Goal: Information Seeking & Learning: Find specific fact

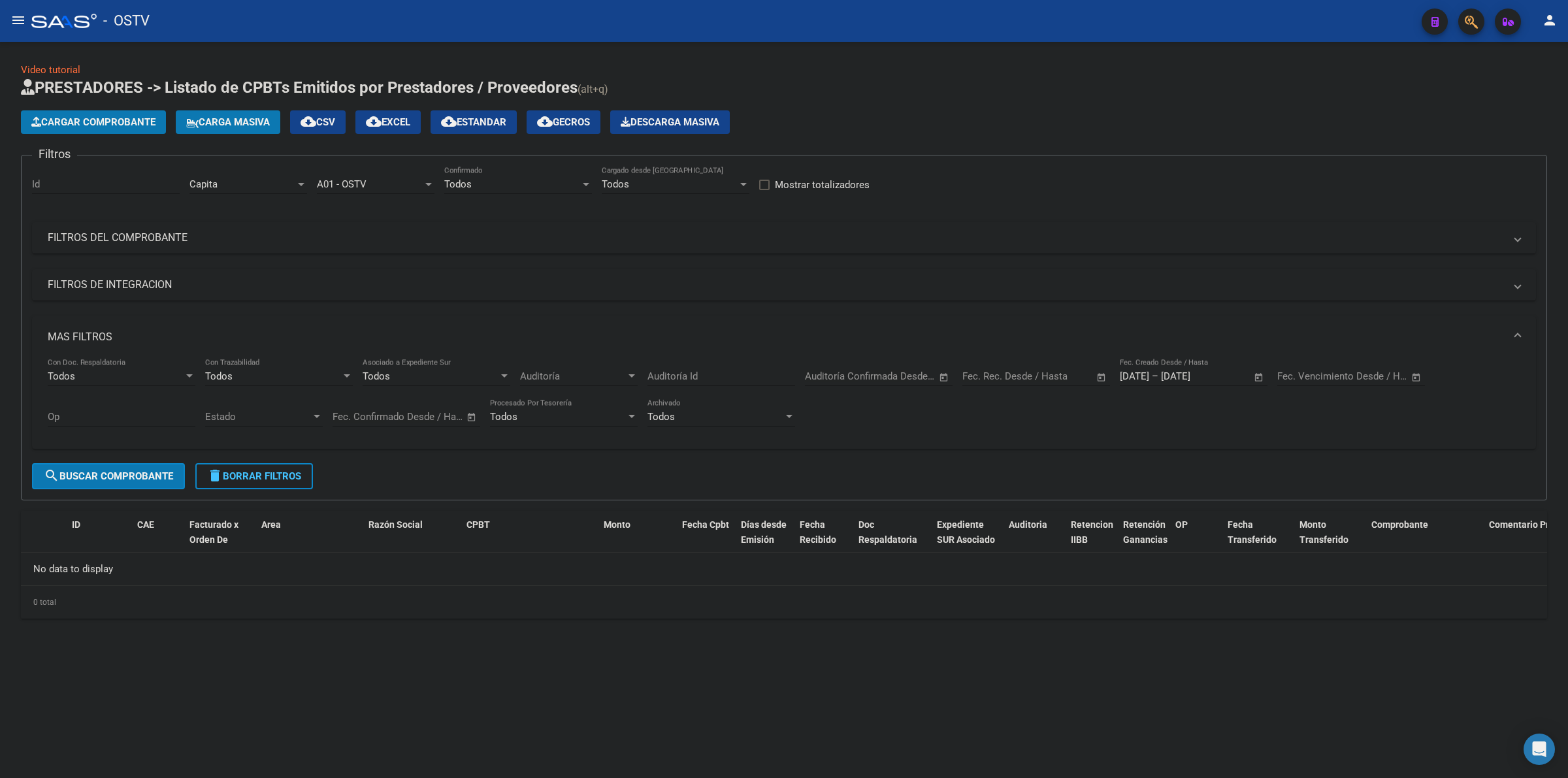
click at [1011, 128] on div "Cargar Comprobante Carga Masiva cloud_download CSV cloud_download EXCEL cloud_d…" at bounding box center [784, 122] width 1526 height 23
click at [926, 116] on div "Cargar Comprobante Carga Masiva cloud_download CSV cloud_download EXCEL cloud_d…" at bounding box center [784, 122] width 1526 height 23
click at [926, 128] on div "Cargar Comprobante Carga Masiva cloud_download CSV cloud_download EXCEL cloud_d…" at bounding box center [784, 122] width 1526 height 23
click at [207, 187] on span "Capita" at bounding box center [204, 184] width 28 height 12
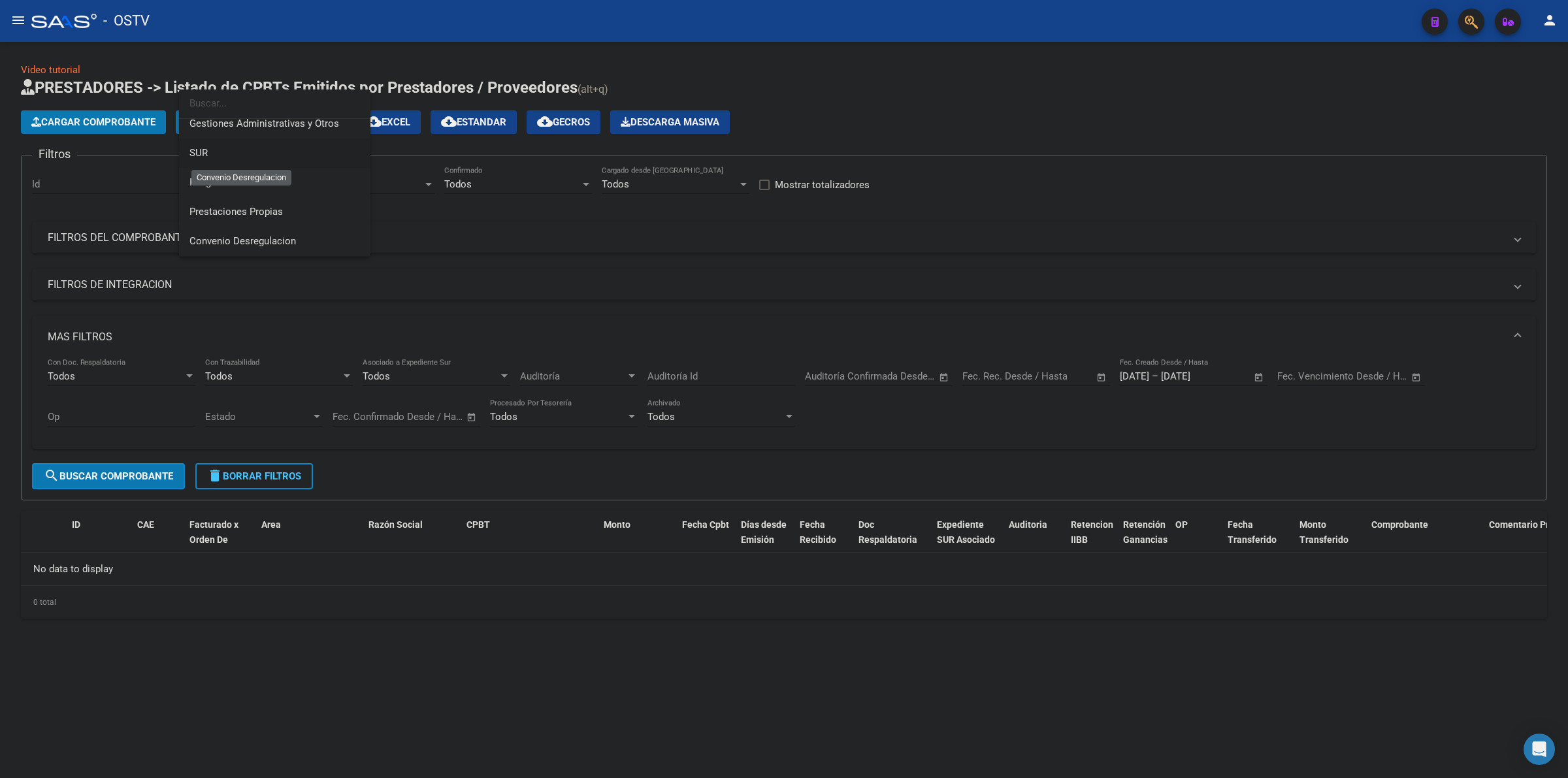
scroll to position [47, 0]
click at [252, 233] on span "Prestaciones Propias" at bounding box center [236, 233] width 93 height 12
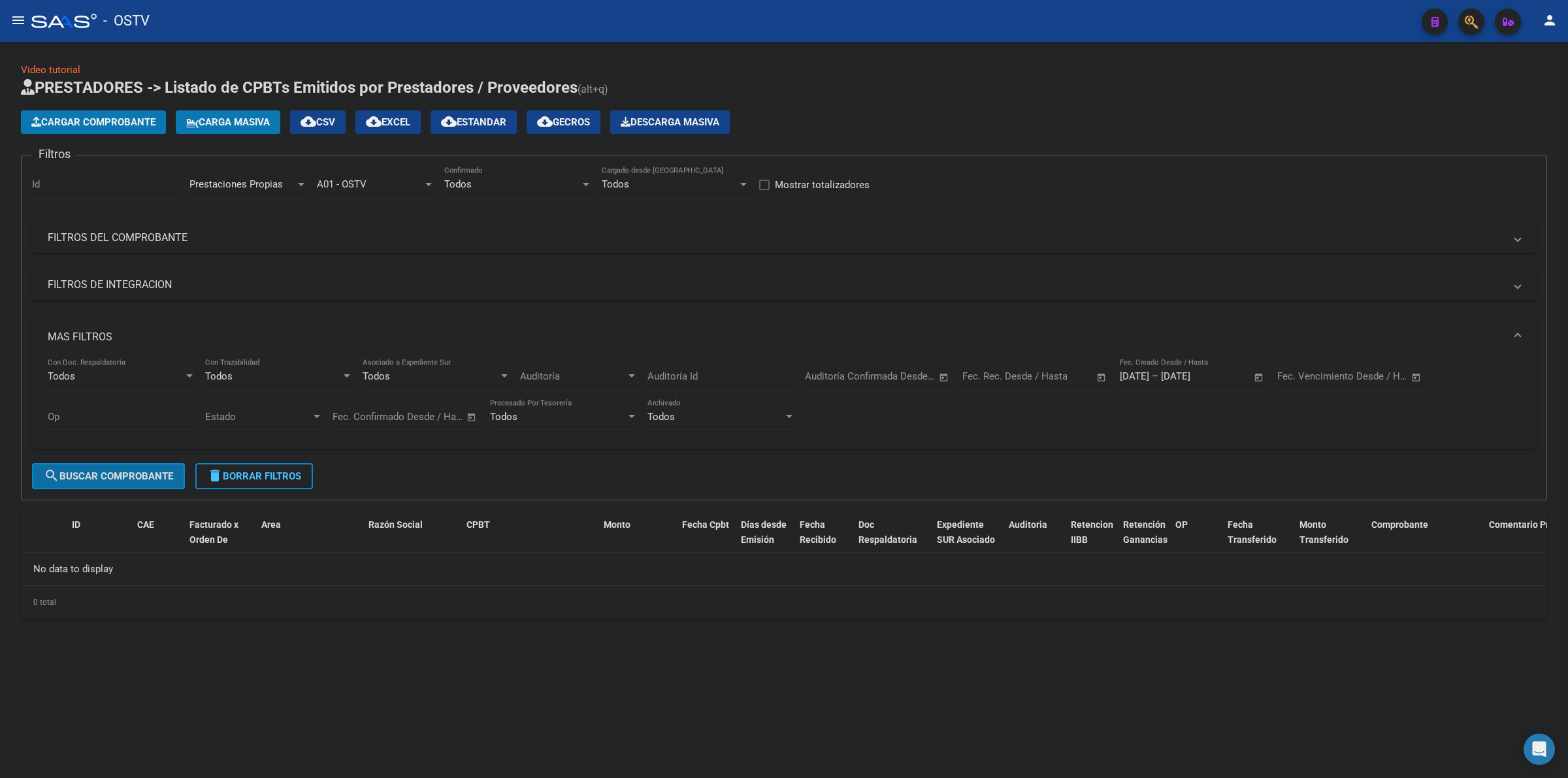
click at [144, 475] on span "search Buscar Comprobante" at bounding box center [108, 476] width 129 height 12
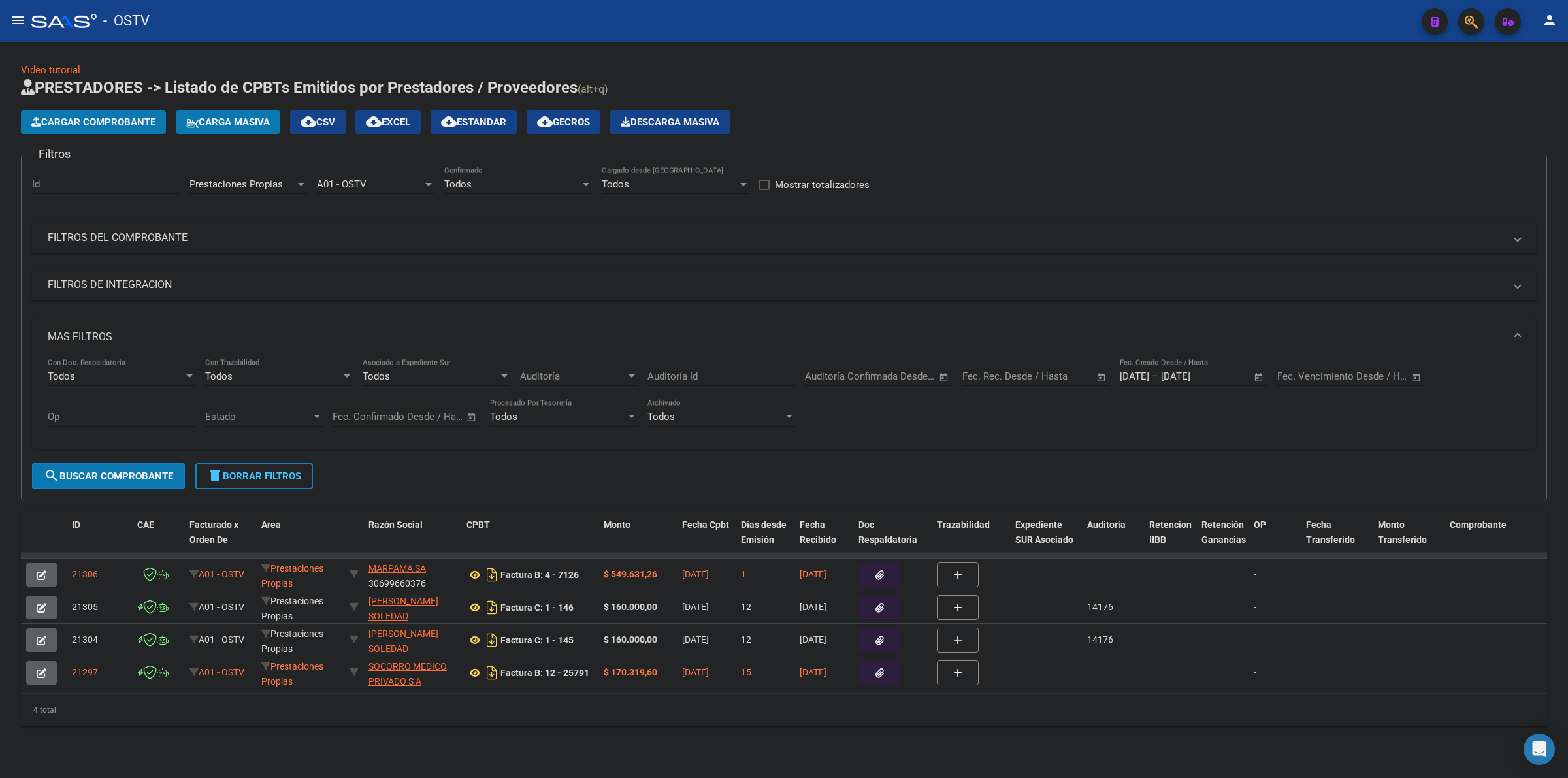
click at [1065, 116] on div "Cargar Comprobante Carga Masiva cloud_download CSV cloud_download EXCEL cloud_d…" at bounding box center [784, 122] width 1526 height 23
click at [262, 470] on span "delete Borrar Filtros" at bounding box center [254, 476] width 94 height 12
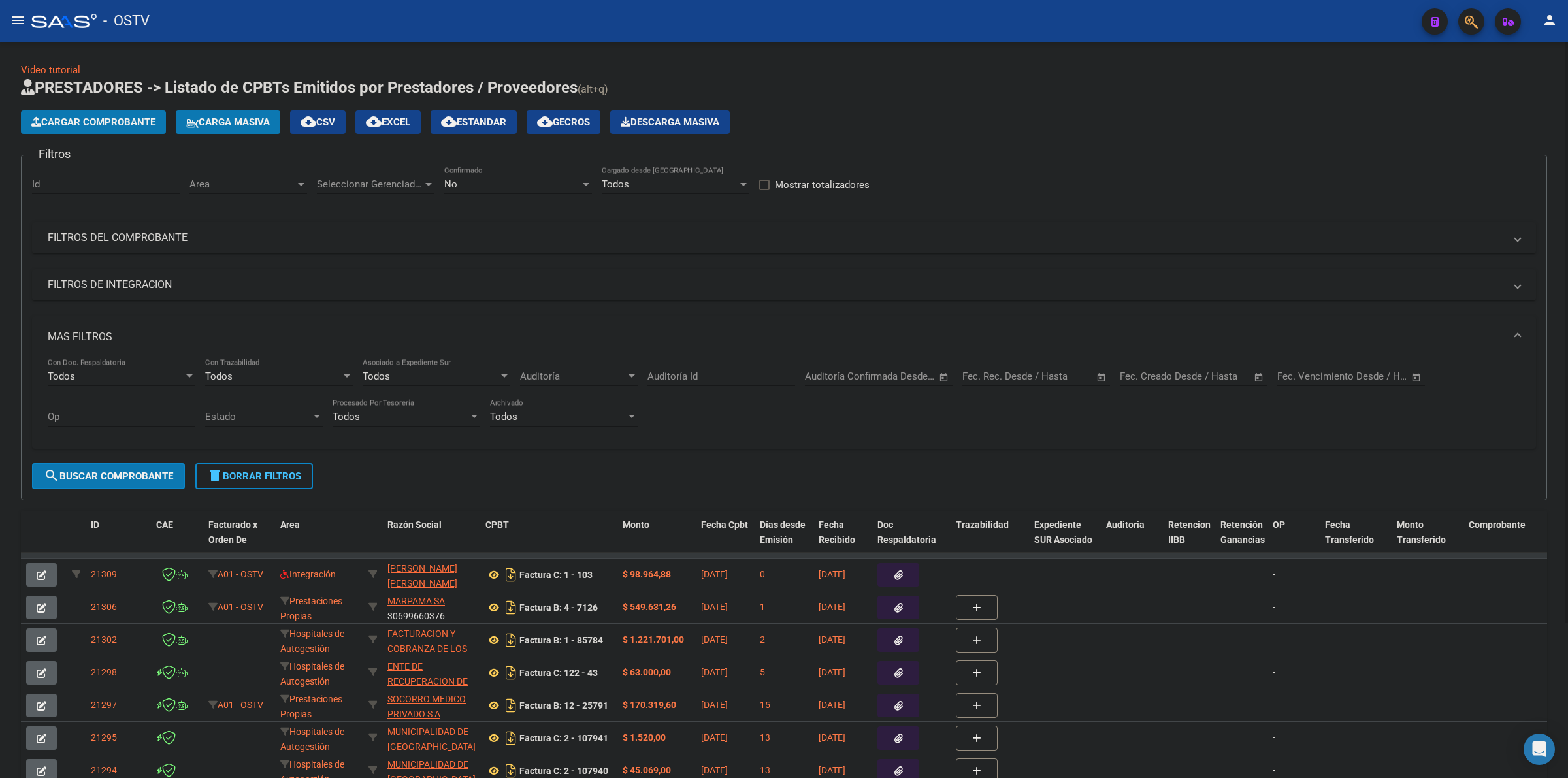
click at [905, 118] on div "Cargar Comprobante Carga Masiva cloud_download CSV cloud_download EXCEL cloud_d…" at bounding box center [784, 122] width 1526 height 23
click at [952, 156] on form "Filtros Id Area Area Seleccionar Gerenciador Seleccionar Gerenciador No Confirm…" at bounding box center [784, 328] width 1526 height 345
click at [959, 144] on app-list-header "PRESTADORES -> Listado de CPBTs Emitidos por Prestadores / Proveedores (alt+q) …" at bounding box center [784, 288] width 1526 height 423
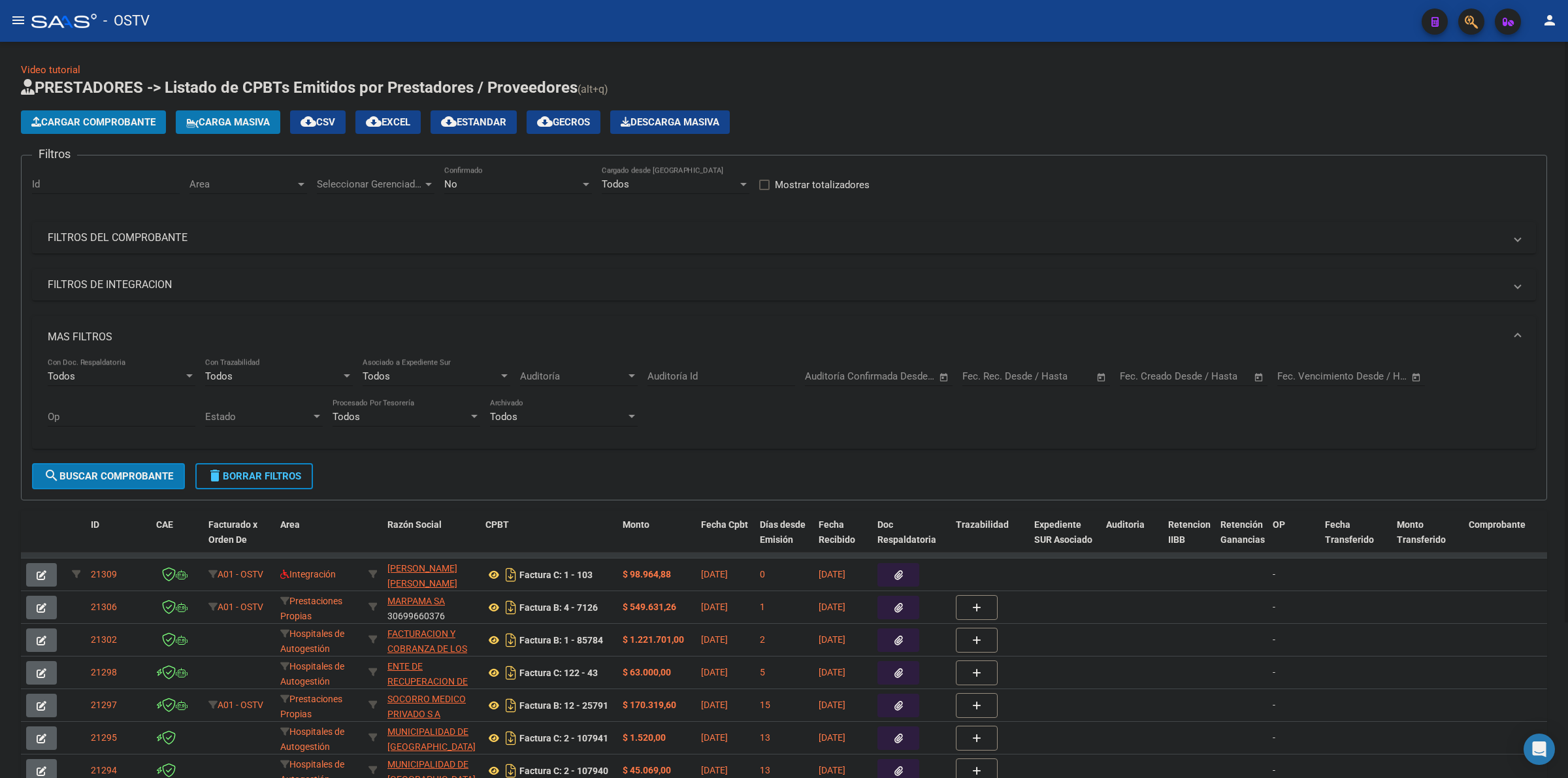
click at [569, 66] on div "Video tutorial PRESTADORES -> Listado de CPBTs Emitidos por Prestadores / Prove…" at bounding box center [784, 492] width 1526 height 859
click at [250, 475] on span "delete Borrar Filtros" at bounding box center [254, 476] width 94 height 12
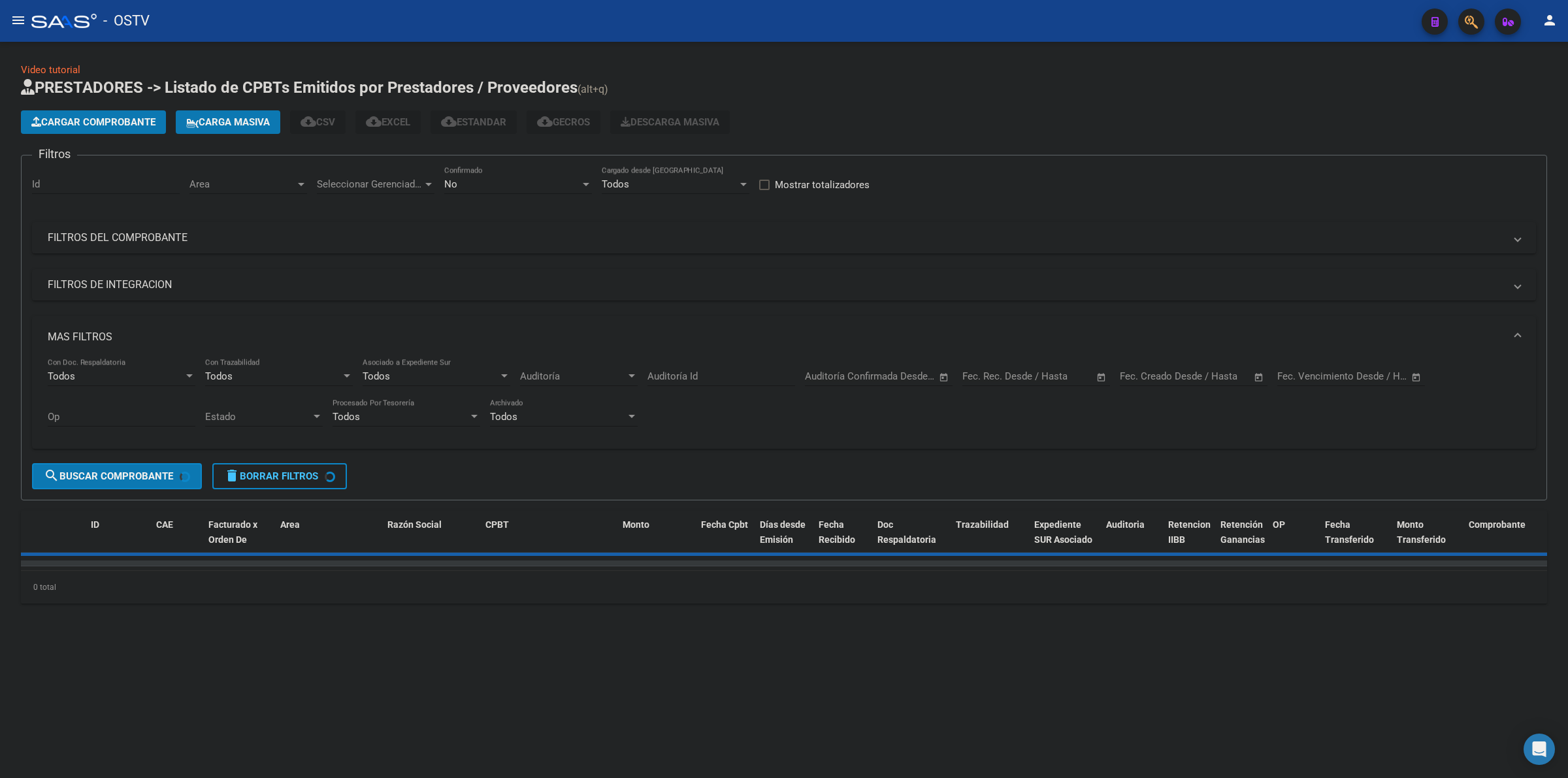
drag, startPoint x: 489, startPoint y: 197, endPoint x: 488, endPoint y: 184, distance: 13.0
click at [488, 194] on div "No Confirmado" at bounding box center [517, 185] width 147 height 40
click at [488, 184] on div "No" at bounding box center [512, 184] width 136 height 12
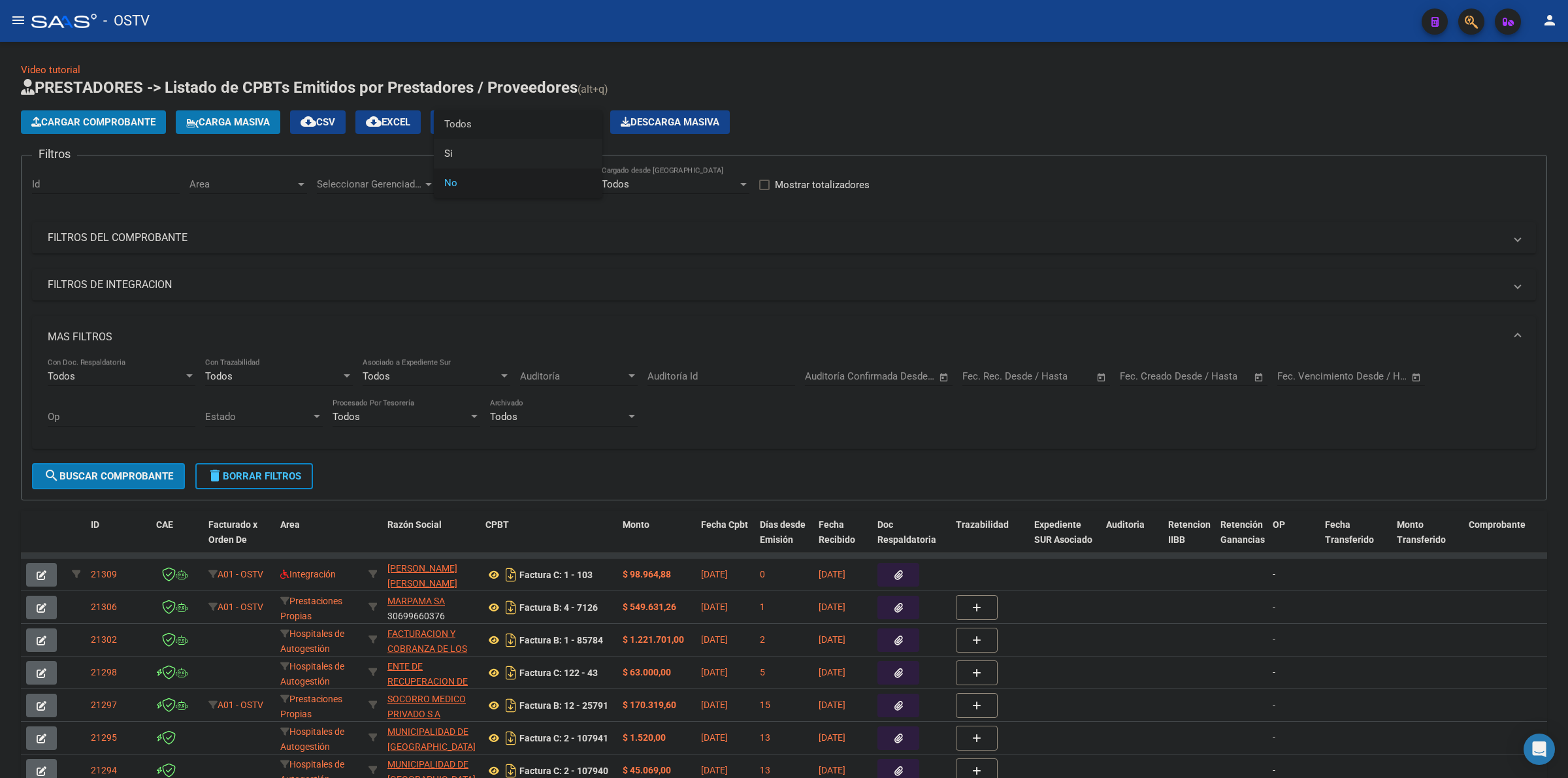
click at [456, 122] on span "Todos" at bounding box center [517, 125] width 147 height 30
click at [967, 80] on h1 "PRESTADORES -> Listado de CPBTs Emitidos por Prestadores / Proveedores (alt+q)" at bounding box center [784, 88] width 1526 height 23
click at [951, 83] on h1 "PRESTADORES -> Listado de CPBTs Emitidos por Prestadores / Proveedores (alt+q)" at bounding box center [784, 88] width 1526 height 23
click at [1022, 72] on div "Video tutorial PRESTADORES -> Listado de CPBTs Emitidos por Prestadores / Prove…" at bounding box center [784, 492] width 1526 height 859
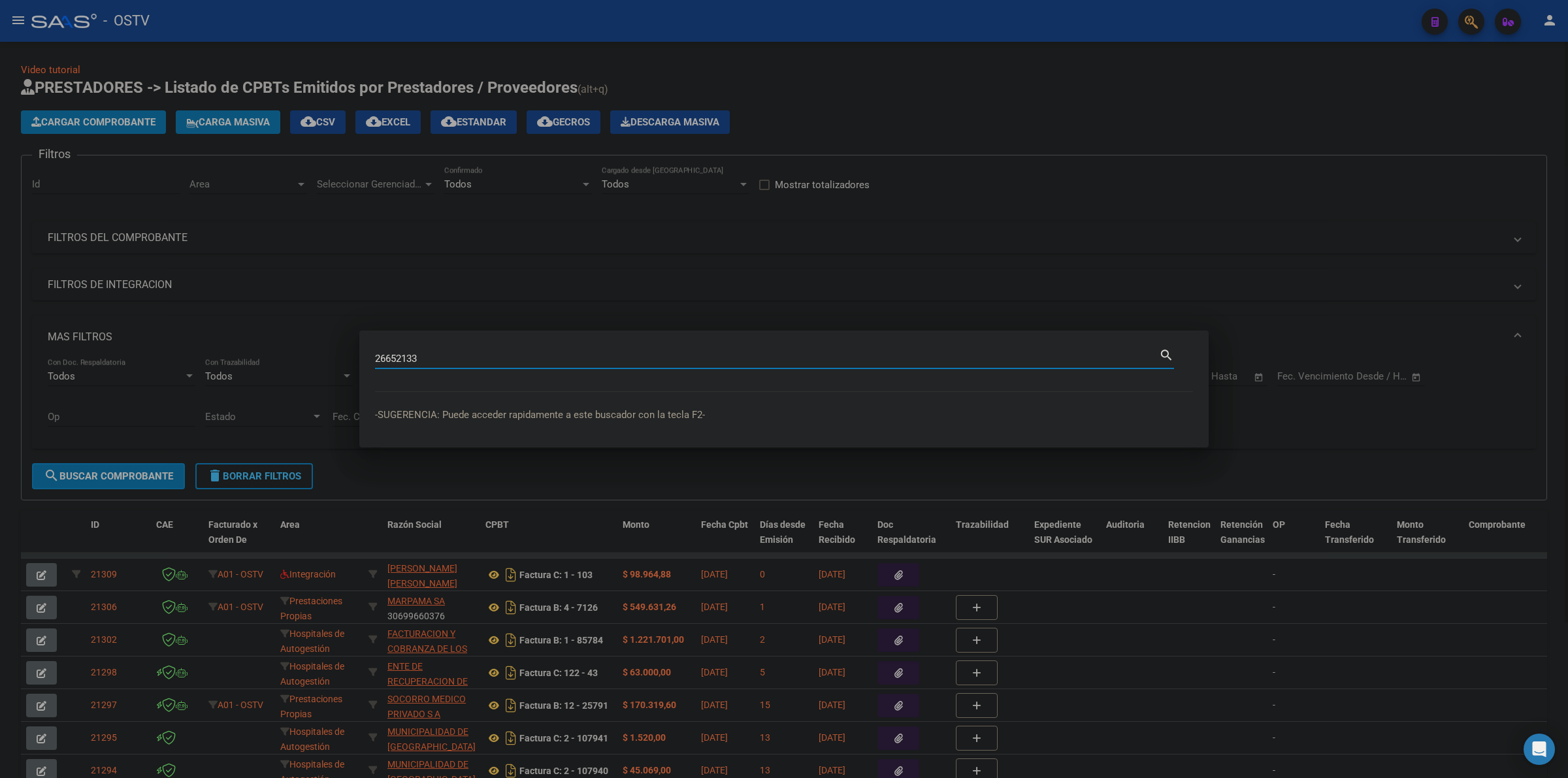
type input "26652133"
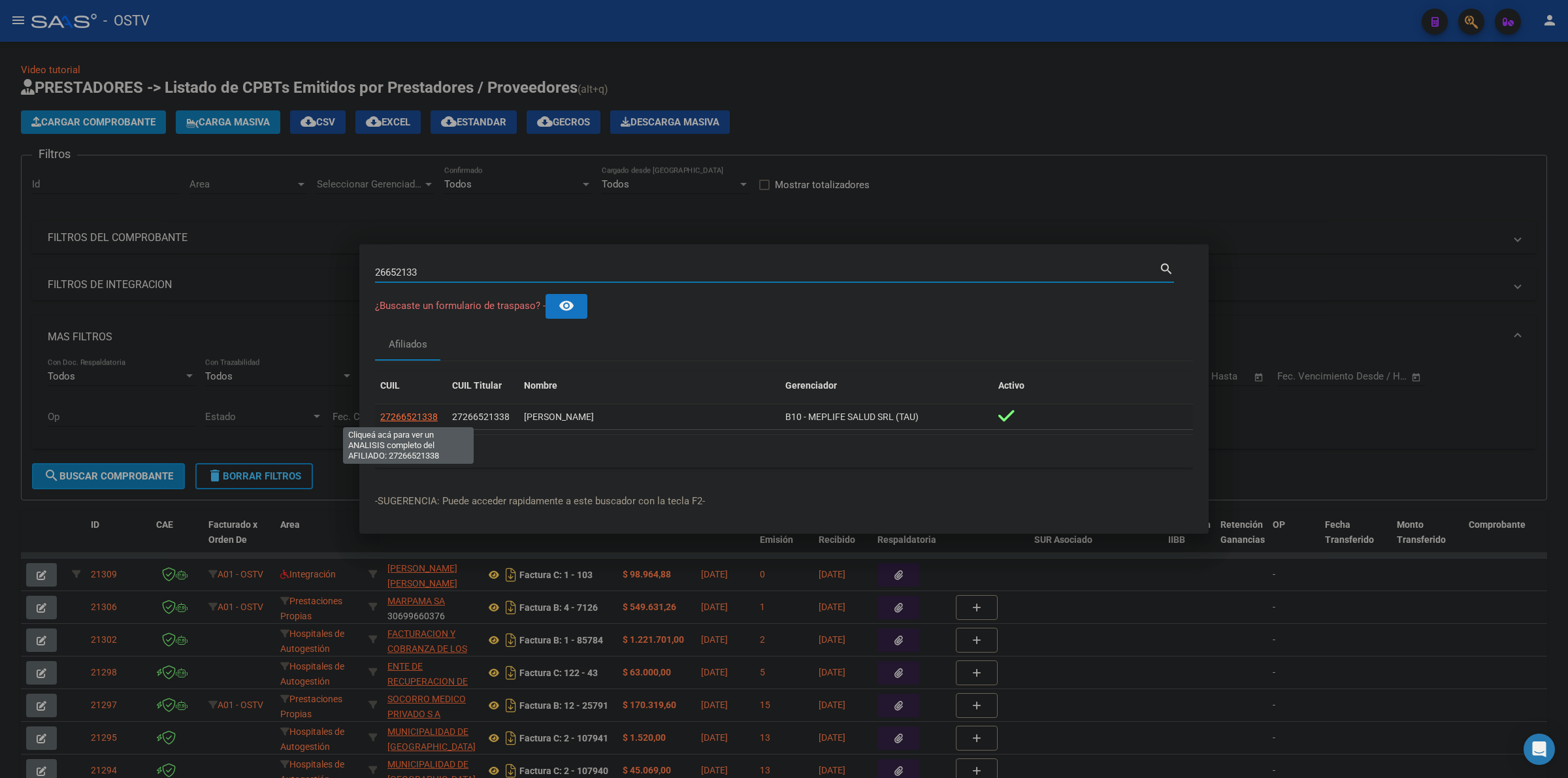
click at [406, 416] on span "27266521338" at bounding box center [409, 416] width 58 height 11
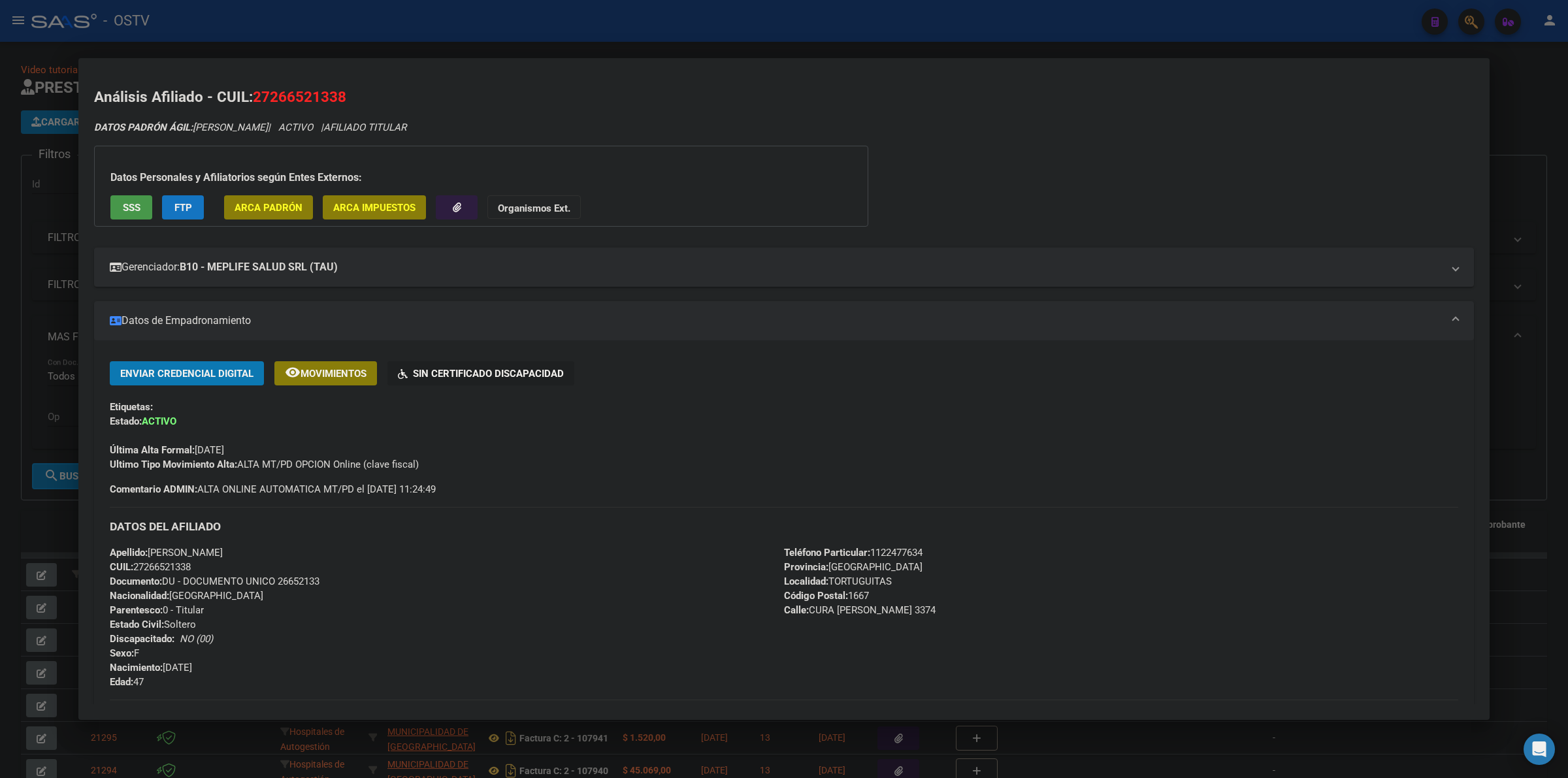
drag, startPoint x: 446, startPoint y: 556, endPoint x: 310, endPoint y: 594, distance: 141.2
click at [445, 556] on div "Apellido: [PERSON_NAME] CUIL: 27266521338 Documento: DU - DOCUMENTO UNICO 26652…" at bounding box center [447, 617] width 674 height 144
click at [281, 581] on span "Documento: DU - DOCUMENTO UNICO 26652133" at bounding box center [214, 581] width 209 height 12
click at [305, 582] on span "Documento: DU - DOCUMENTO UNICO 26652133" at bounding box center [214, 581] width 209 height 12
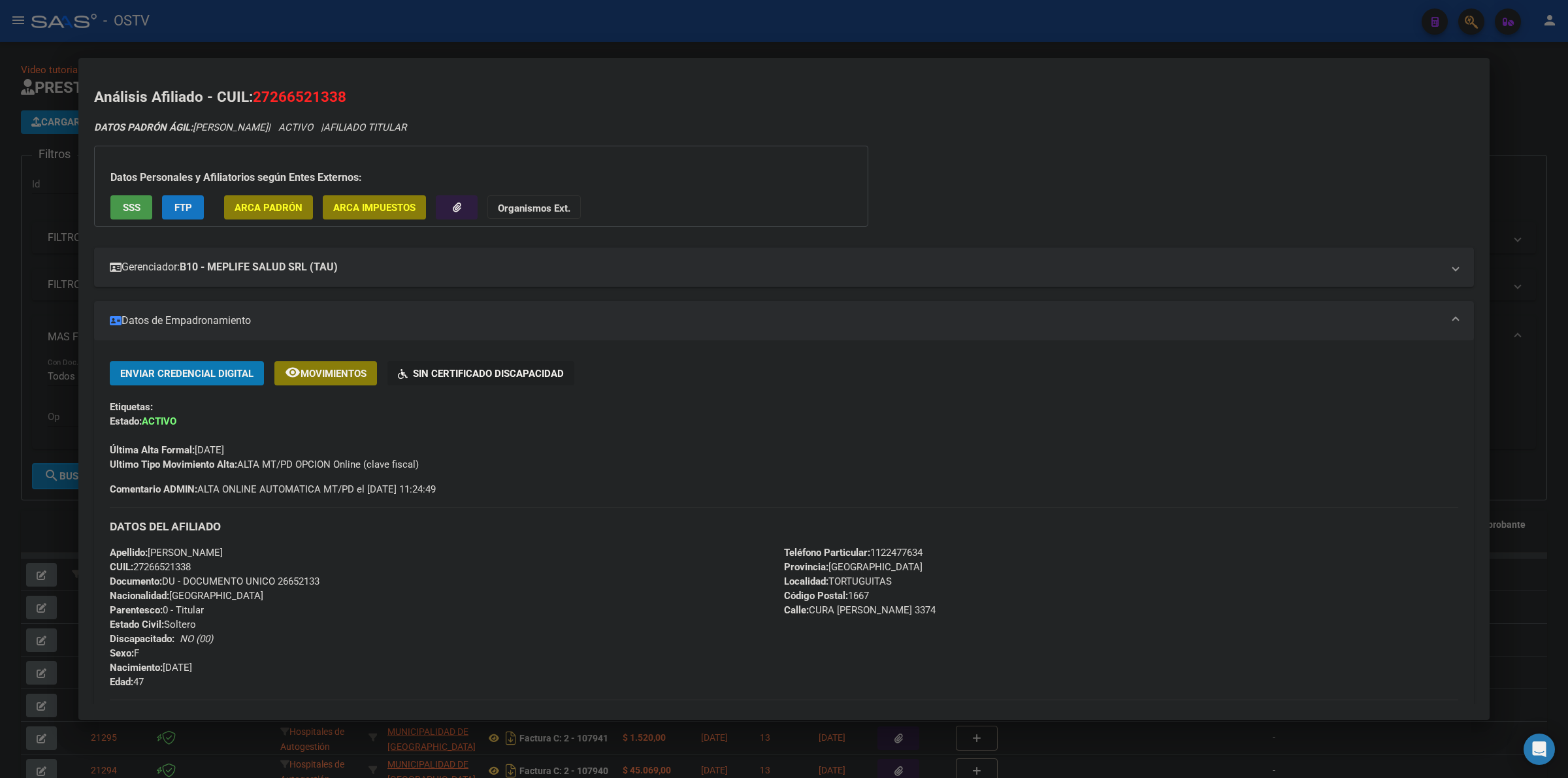
click at [273, 582] on span "Documento: DU - DOCUMENTO UNICO 26652133" at bounding box center [214, 581] width 209 height 12
click at [283, 579] on span "Documento: DU - DOCUMENTO UNICO 26652133" at bounding box center [214, 581] width 209 height 12
click at [285, 579] on span "Documento: DU - DOCUMENTO UNICO 26652133" at bounding box center [214, 581] width 209 height 12
click at [276, 584] on span "Documento: DU - DOCUMENTO UNICO 26652133" at bounding box center [214, 581] width 209 height 12
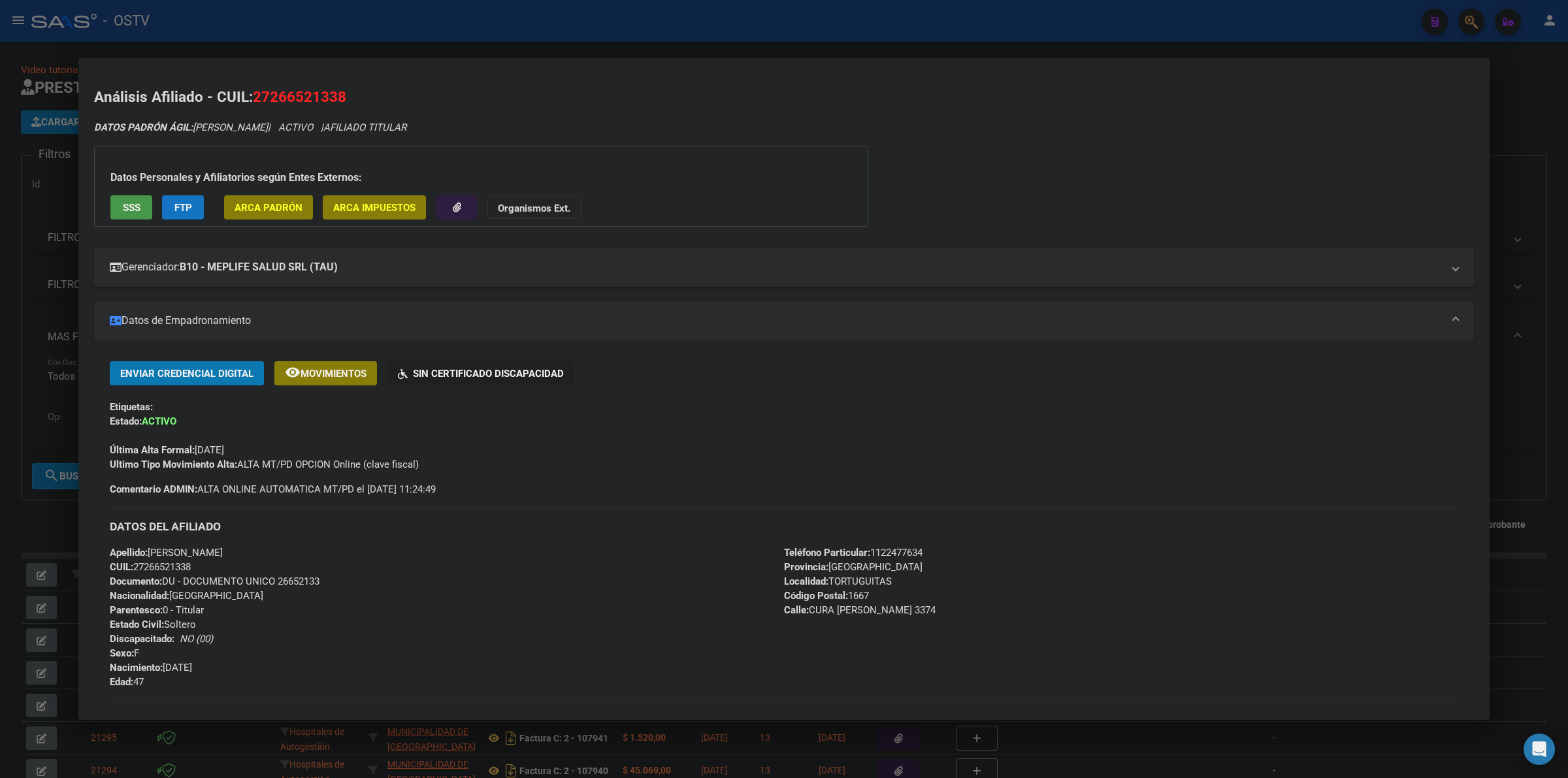
drag, startPoint x: 280, startPoint y: 579, endPoint x: 324, endPoint y: 579, distance: 44.0
click at [324, 579] on div "Apellido: [PERSON_NAME] CUIL: 27266521338 Documento: DU - DOCUMENTO UNICO 26652…" at bounding box center [447, 617] width 674 height 144
click at [324, 582] on div "Apellido: [PERSON_NAME] CUIL: 27266521338 Documento: DU - DOCUMENTO UNICO 26652…" at bounding box center [447, 617] width 674 height 144
drag, startPoint x: 281, startPoint y: 579, endPoint x: 289, endPoint y: 580, distance: 8.1
click at [289, 580] on span "Documento: DU - DOCUMENTO UNICO 26652133" at bounding box center [214, 581] width 209 height 12
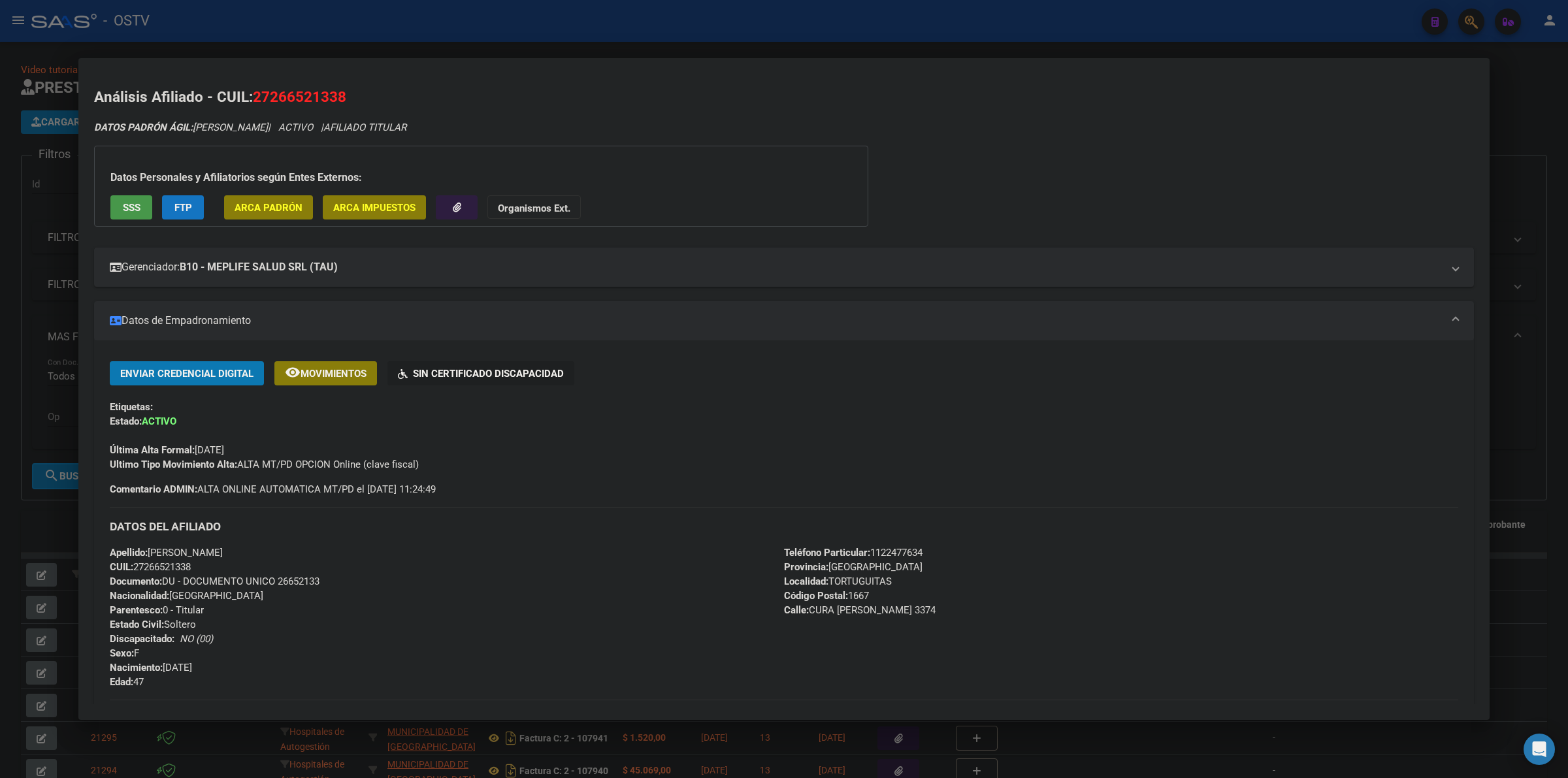
click at [302, 580] on span "Documento: DU - DOCUMENTO UNICO 26652133" at bounding box center [214, 581] width 209 height 12
drag, startPoint x: 276, startPoint y: 580, endPoint x: 332, endPoint y: 586, distance: 56.3
click at [332, 586] on div "Apellido: [PERSON_NAME] CUIL: 27266521338 Documento: DU - DOCUMENTO UNICO 26652…" at bounding box center [447, 617] width 674 height 144
drag, startPoint x: 332, startPoint y: 579, endPoint x: 316, endPoint y: 579, distance: 16.0
click at [331, 579] on div "Apellido: [PERSON_NAME] CUIL: 27266521338 Documento: DU - DOCUMENTO UNICO 26652…" at bounding box center [447, 617] width 674 height 144
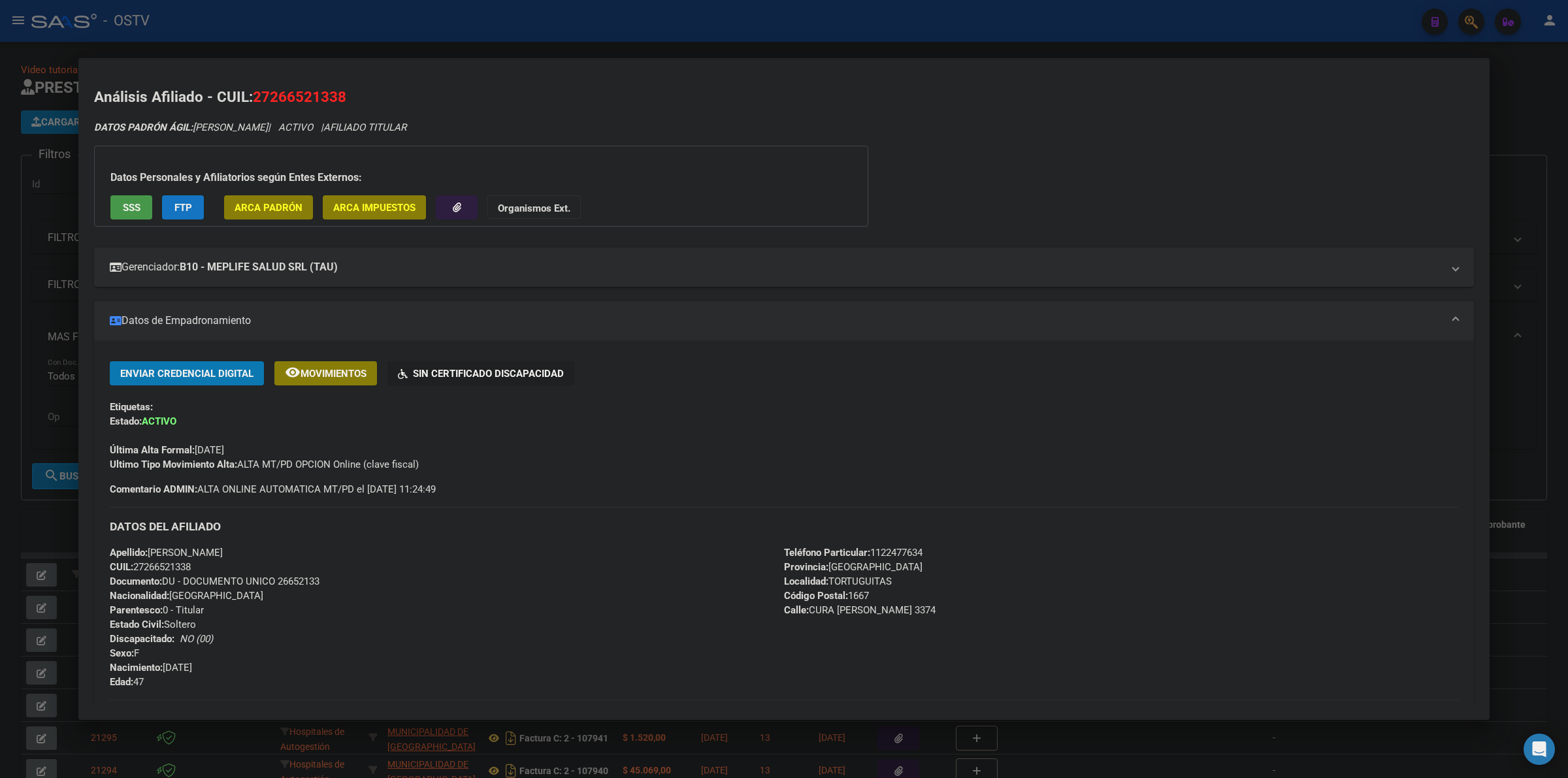
click at [291, 579] on span "Documento: DU - DOCUMENTO UNICO 26652133" at bounding box center [214, 581] width 209 height 12
click at [14, 393] on div at bounding box center [784, 389] width 1568 height 778
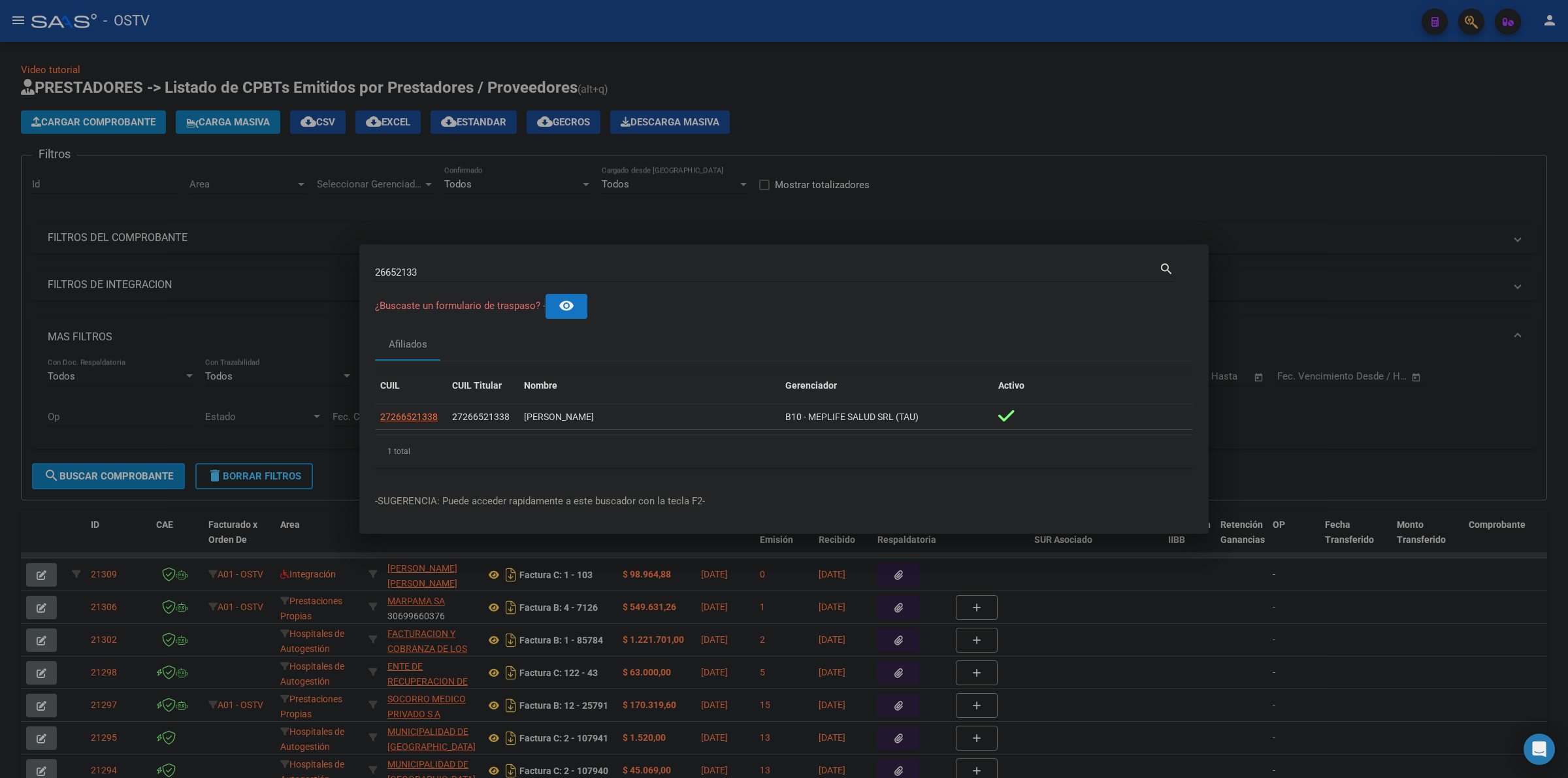
click at [743, 56] on div at bounding box center [784, 389] width 1568 height 778
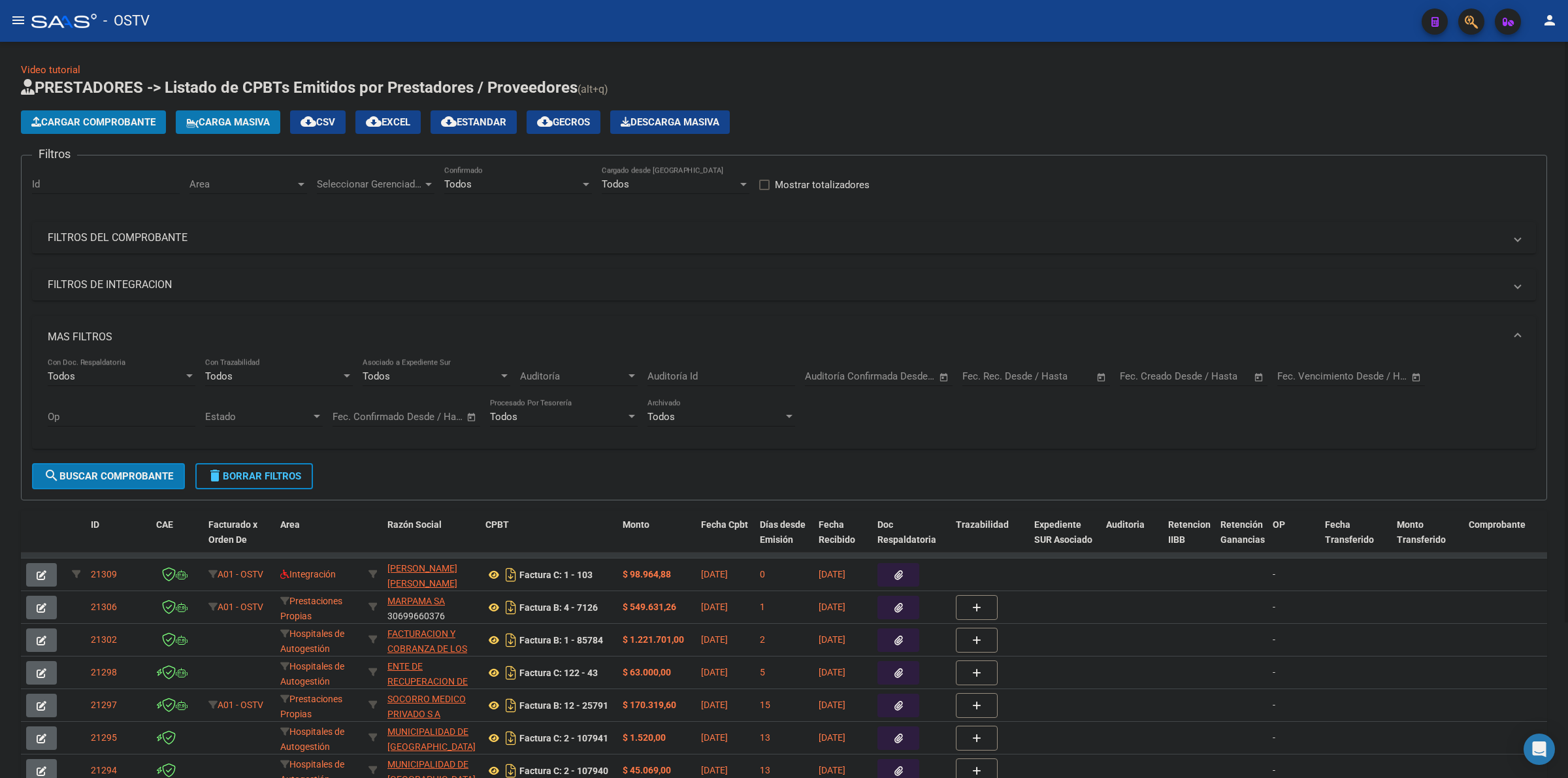
click at [1017, 87] on h1 "PRESTADORES -> Listado de CPBTs Emitidos por Prestadores / Proveedores (alt+q)" at bounding box center [784, 88] width 1526 height 23
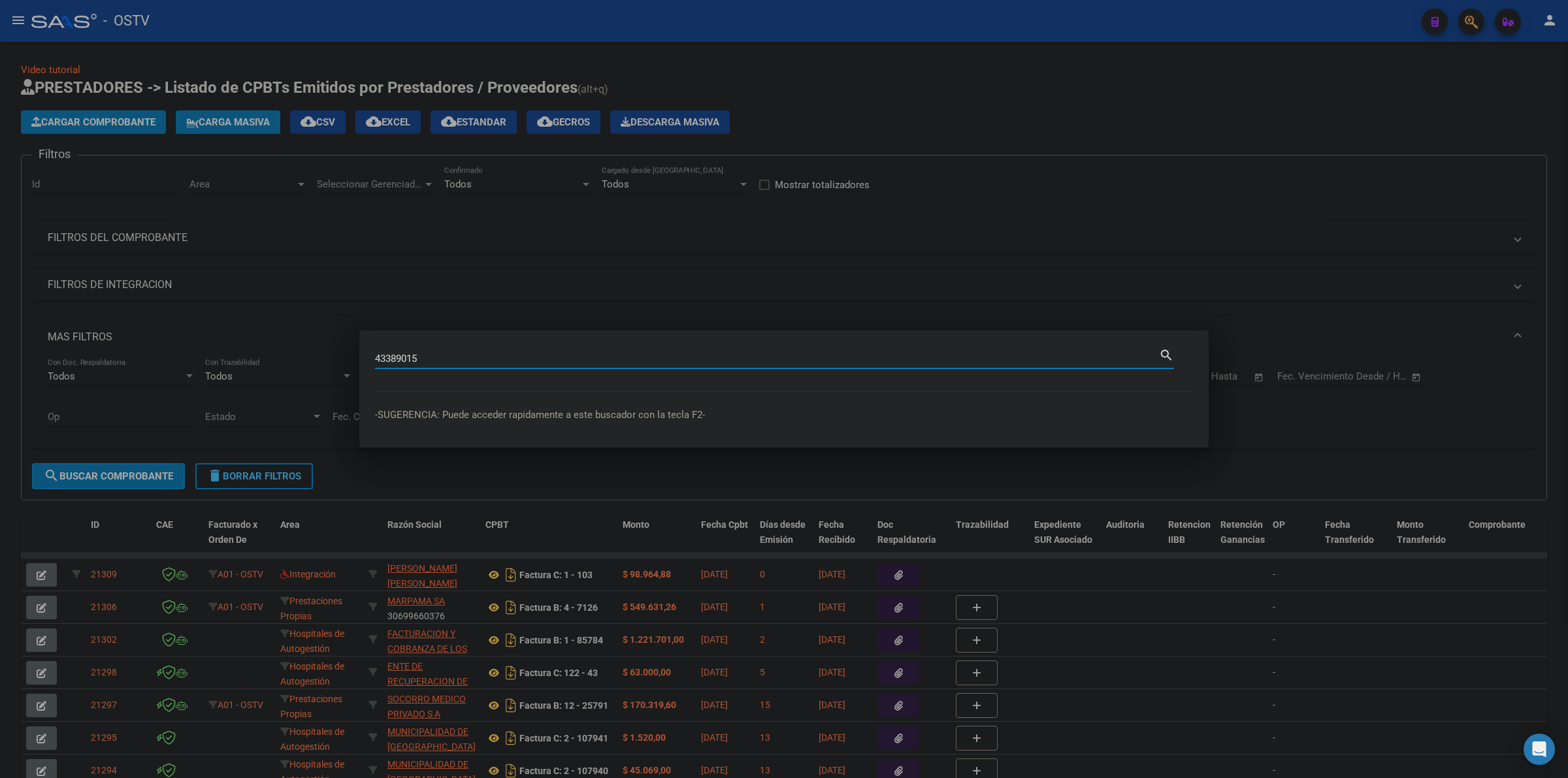
type input "43389015"
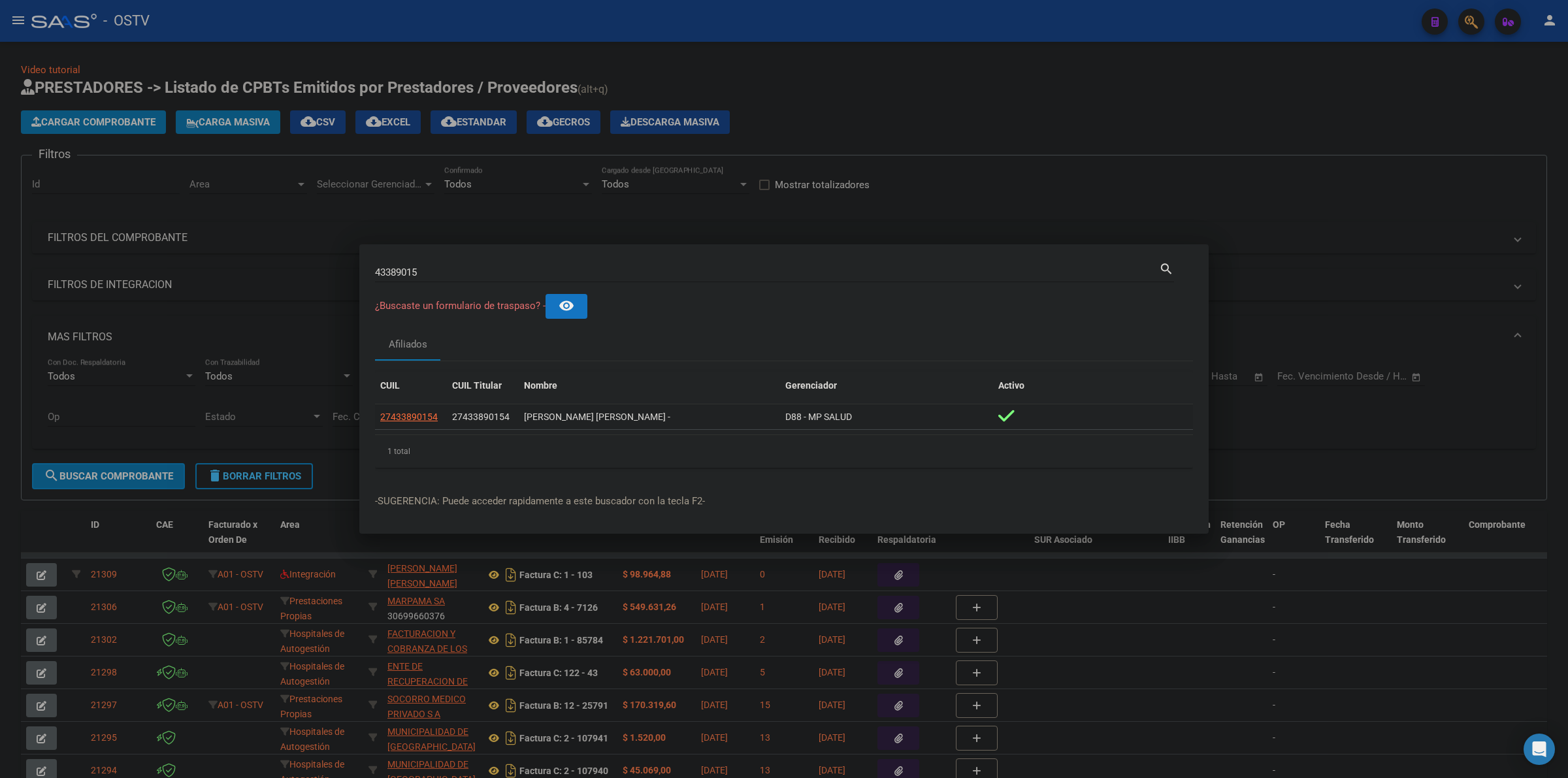
drag, startPoint x: 527, startPoint y: 420, endPoint x: 579, endPoint y: 416, distance: 52.2
click at [609, 428] on datatable-body-cell "[PERSON_NAME] [PERSON_NAME] -" at bounding box center [649, 417] width 262 height 25
click at [549, 419] on div "[PERSON_NAME] [PERSON_NAME] -" at bounding box center [649, 416] width 251 height 15
drag, startPoint x: 776, startPoint y: 363, endPoint x: 754, endPoint y: 378, distance: 26.6
click at [776, 363] on div "CUIL CUIL Titular Nombre Gerenciador Activo 27433890154 27433890154 [PERSON_NAM…" at bounding box center [784, 419] width 818 height 117
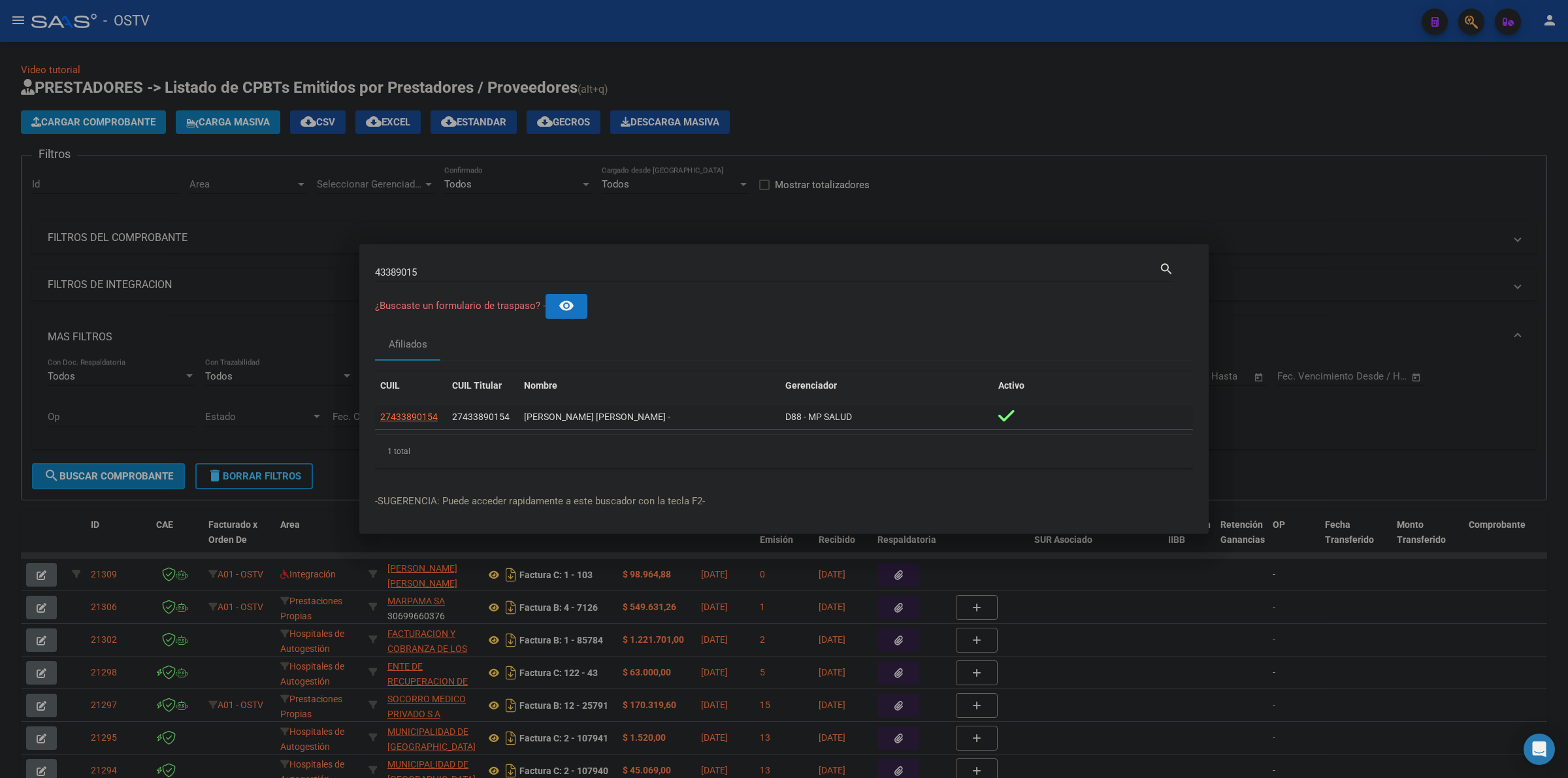
drag, startPoint x: 615, startPoint y: 419, endPoint x: 638, endPoint y: 418, distance: 23.0
click at [624, 419] on div "[PERSON_NAME] [PERSON_NAME] -" at bounding box center [649, 416] width 251 height 15
drag, startPoint x: 690, startPoint y: 344, endPoint x: 681, endPoint y: 350, distance: 10.8
click at [687, 347] on div "Afiliados" at bounding box center [784, 345] width 818 height 31
click at [967, 89] on div at bounding box center [784, 389] width 1568 height 778
